Goal: Find contact information: Find contact information

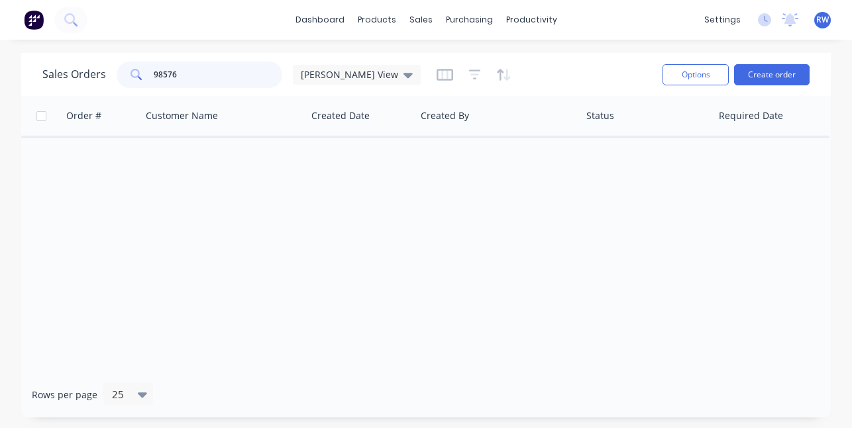
drag, startPoint x: 203, startPoint y: 76, endPoint x: 141, endPoint y: 63, distance: 63.6
click at [140, 65] on div "98576" at bounding box center [200, 75] width 166 height 26
type input "98582"
click at [342, 74] on span "[PERSON_NAME] View" at bounding box center [349, 75] width 97 height 14
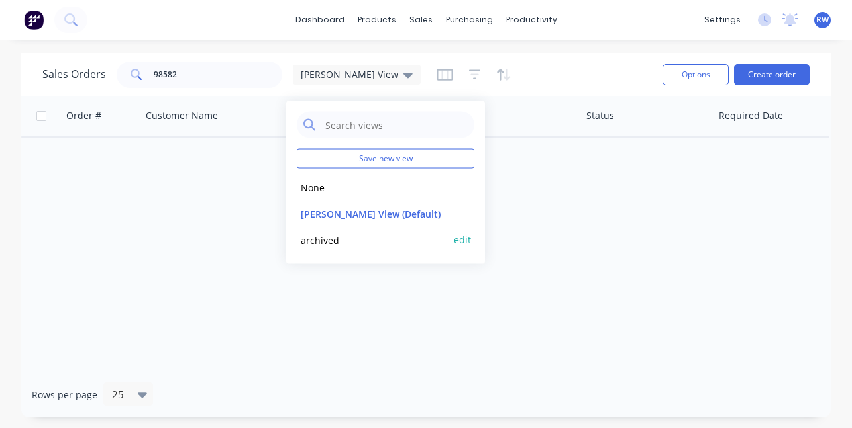
click at [313, 234] on button "archived" at bounding box center [372, 239] width 151 height 15
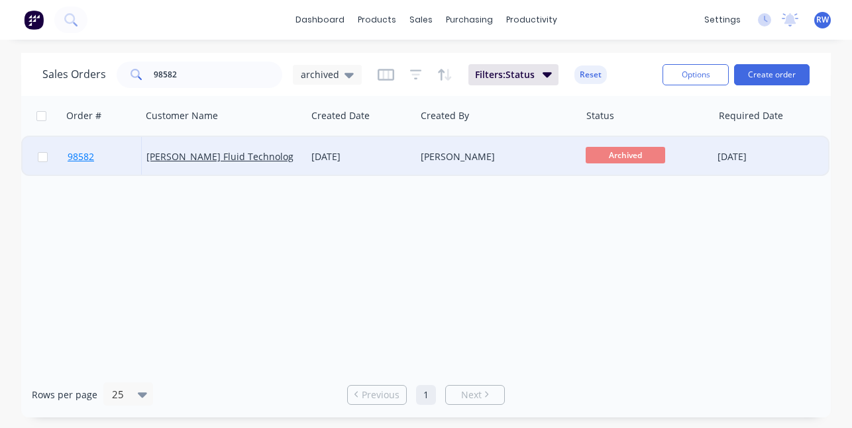
click at [79, 156] on span "98582" at bounding box center [81, 156] width 26 height 13
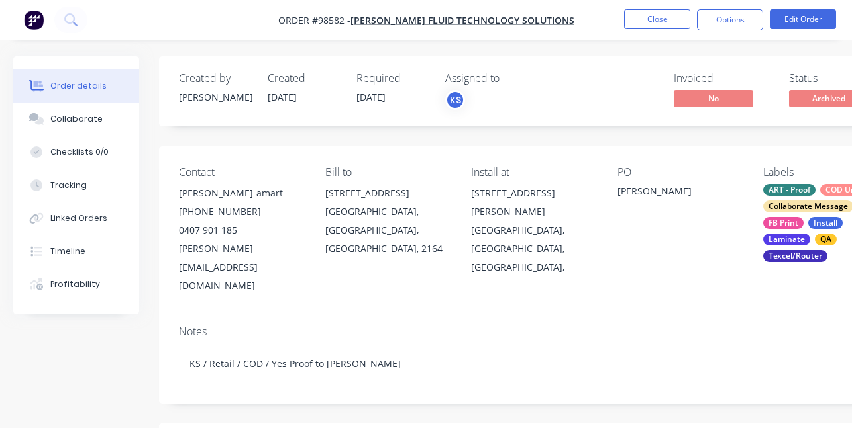
click at [270, 266] on div "[PERSON_NAME][EMAIL_ADDRESS][DOMAIN_NAME]" at bounding box center [241, 268] width 125 height 56
drag, startPoint x: 270, startPoint y: 266, endPoint x: 173, endPoint y: 268, distance: 96.7
click at [173, 268] on div "Contact [PERSON_NAME]-amart [PHONE_NUMBER] [PERSON_NAME][EMAIL_ADDRESS][DOMAIN_…" at bounding box center [533, 230] width 749 height 169
copy div "[EMAIL_ADDRESS][DOMAIN_NAME]"
click at [270, 270] on div "[PERSON_NAME][EMAIL_ADDRESS][DOMAIN_NAME]" at bounding box center [241, 268] width 125 height 56
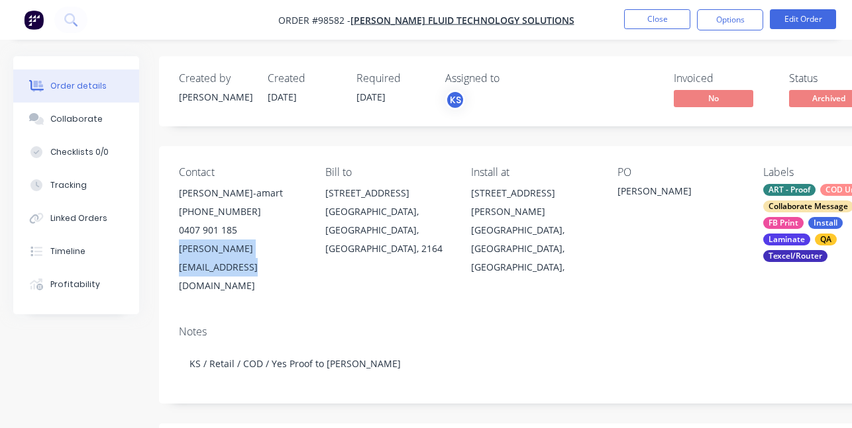
drag, startPoint x: 270, startPoint y: 268, endPoint x: 176, endPoint y: 252, distance: 94.8
click at [175, 251] on div "Contact [PERSON_NAME]-amart [PHONE_NUMBER] [PERSON_NAME][EMAIL_ADDRESS][DOMAIN_…" at bounding box center [533, 230] width 749 height 169
copy div "[PERSON_NAME][EMAIL_ADDRESS][DOMAIN_NAME]"
